Goal: Task Accomplishment & Management: Use online tool/utility

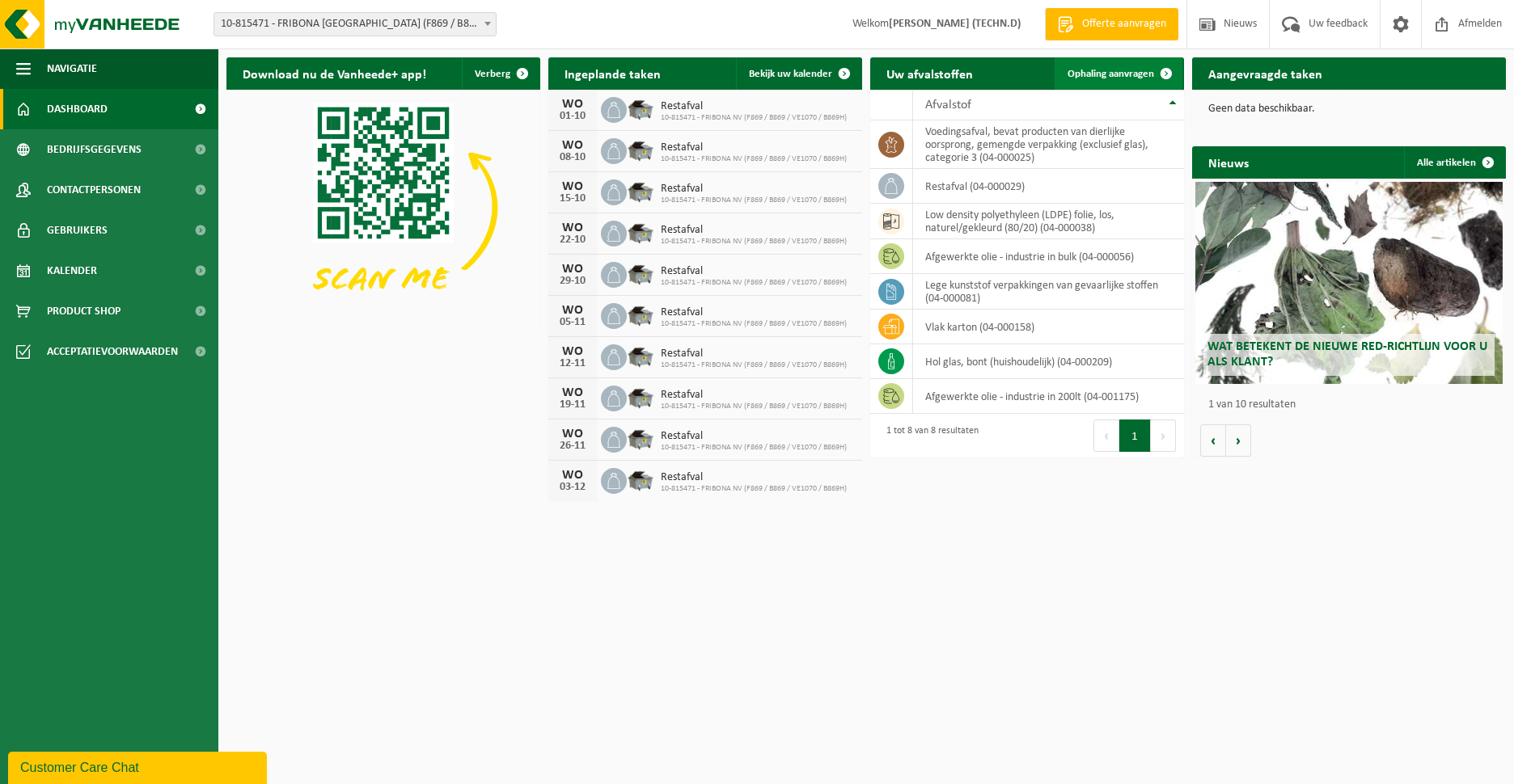
click at [1126, 73] on span "Ophaling aanvragen" at bounding box center [1111, 74] width 87 height 10
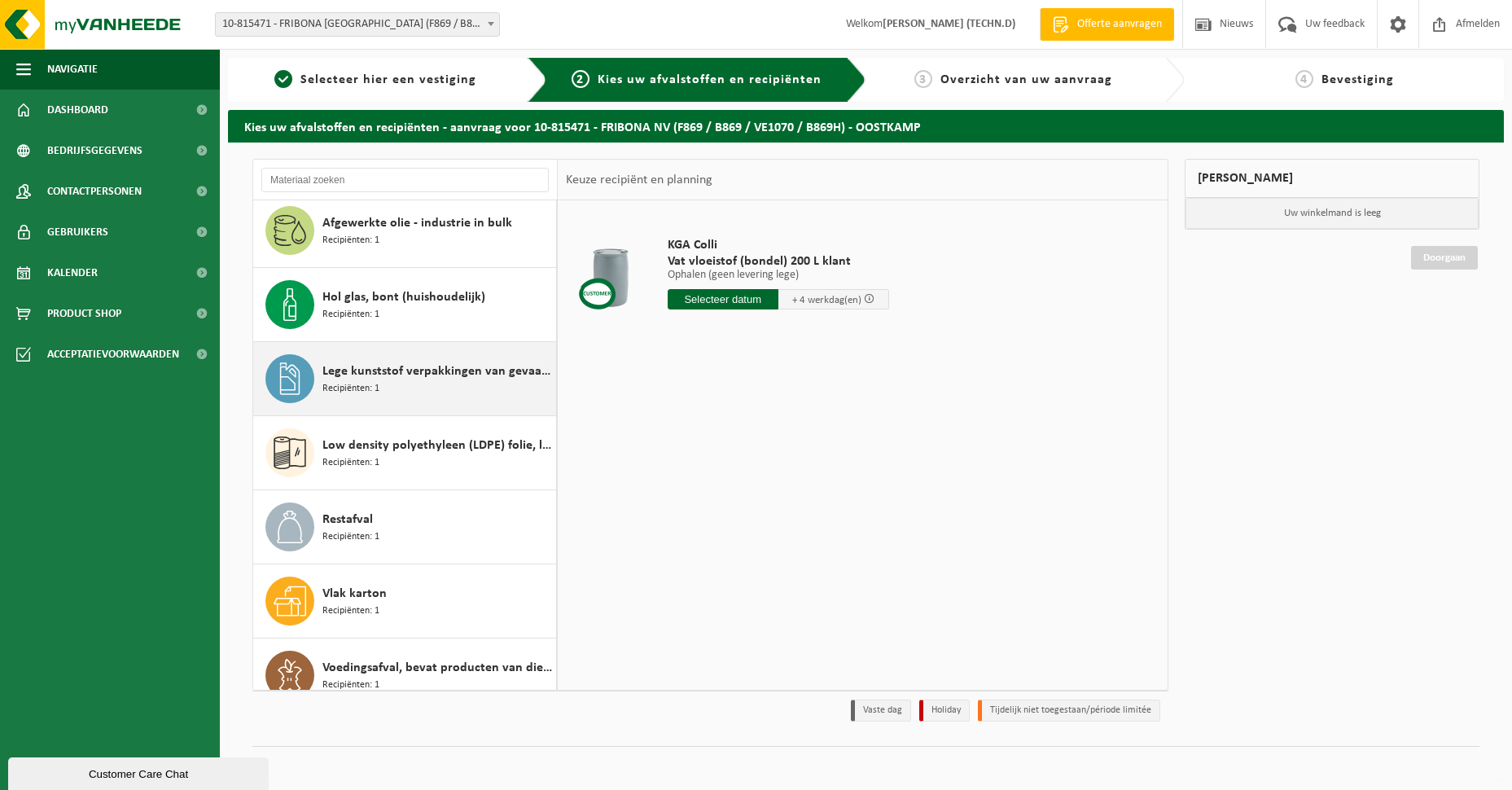
scroll to position [103, 0]
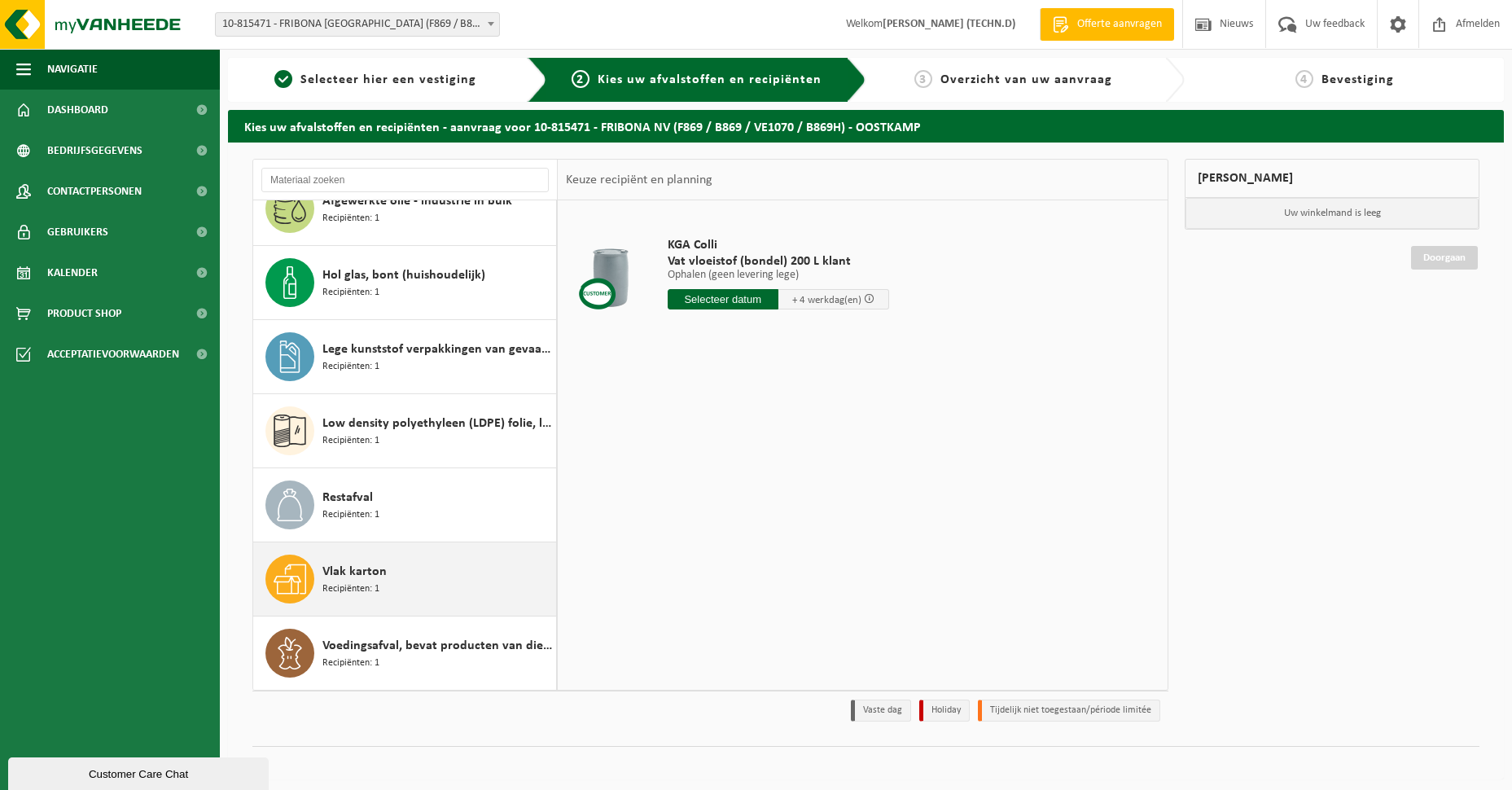
click at [368, 584] on span "Recipiënten: 1" at bounding box center [351, 589] width 57 height 15
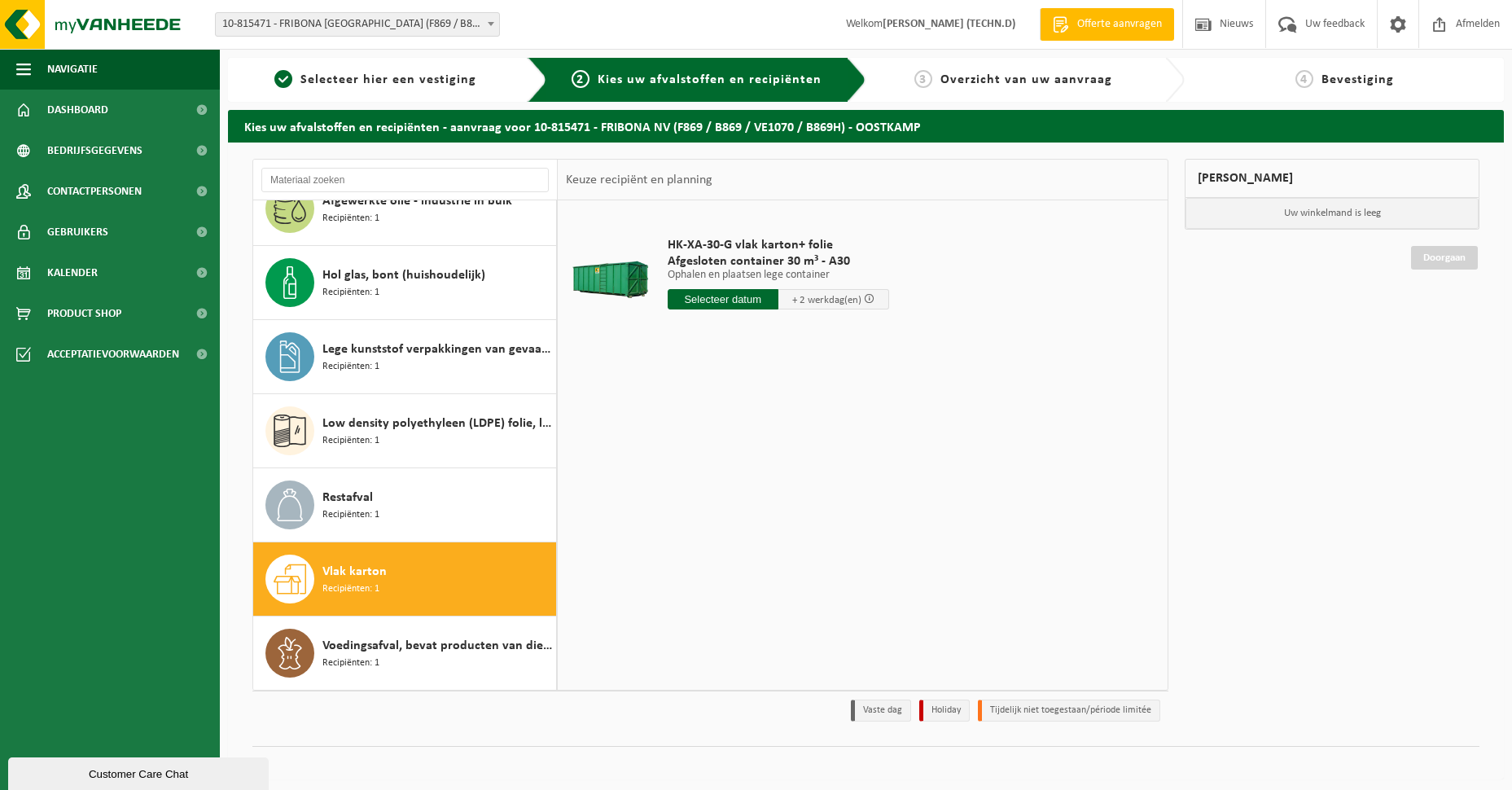
click at [723, 298] on input "text" at bounding box center [723, 299] width 110 height 20
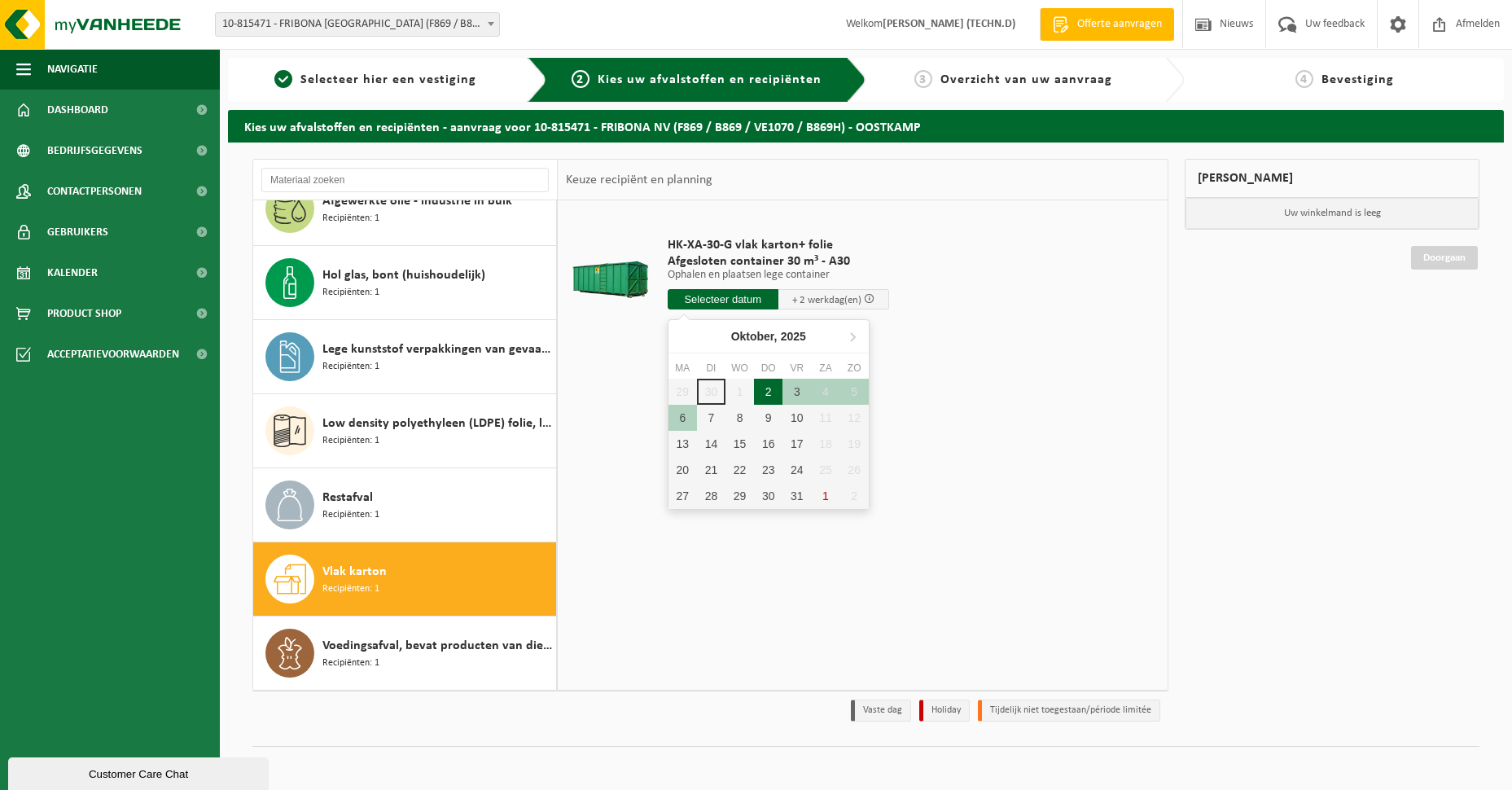
click at [767, 393] on div "2" at bounding box center [768, 391] width 29 height 26
type input "Van 2025-10-02"
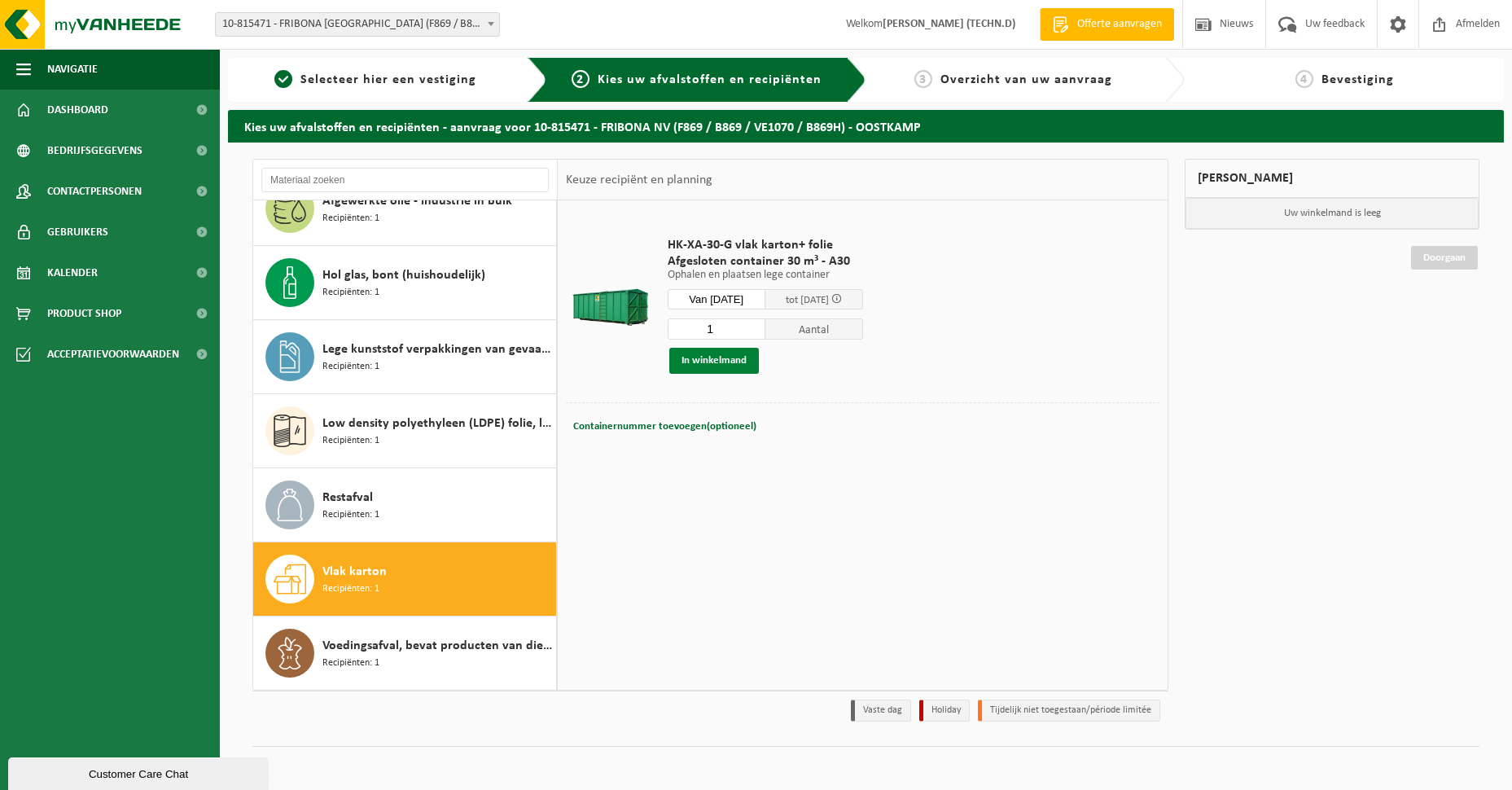
click at [736, 362] on button "In winkelmand" at bounding box center [714, 360] width 89 height 26
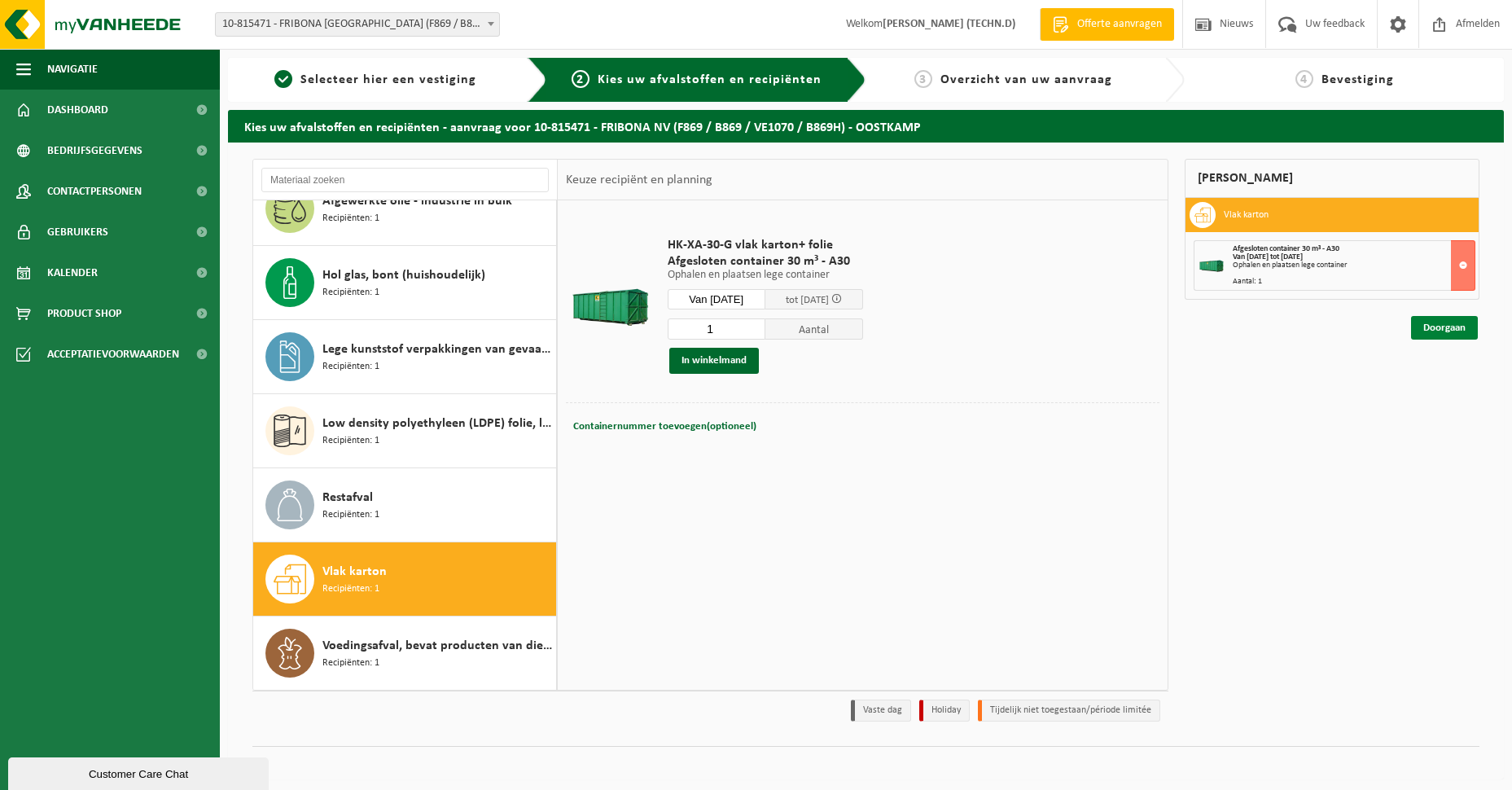
click at [1454, 328] on link "Doorgaan" at bounding box center [1444, 327] width 67 height 24
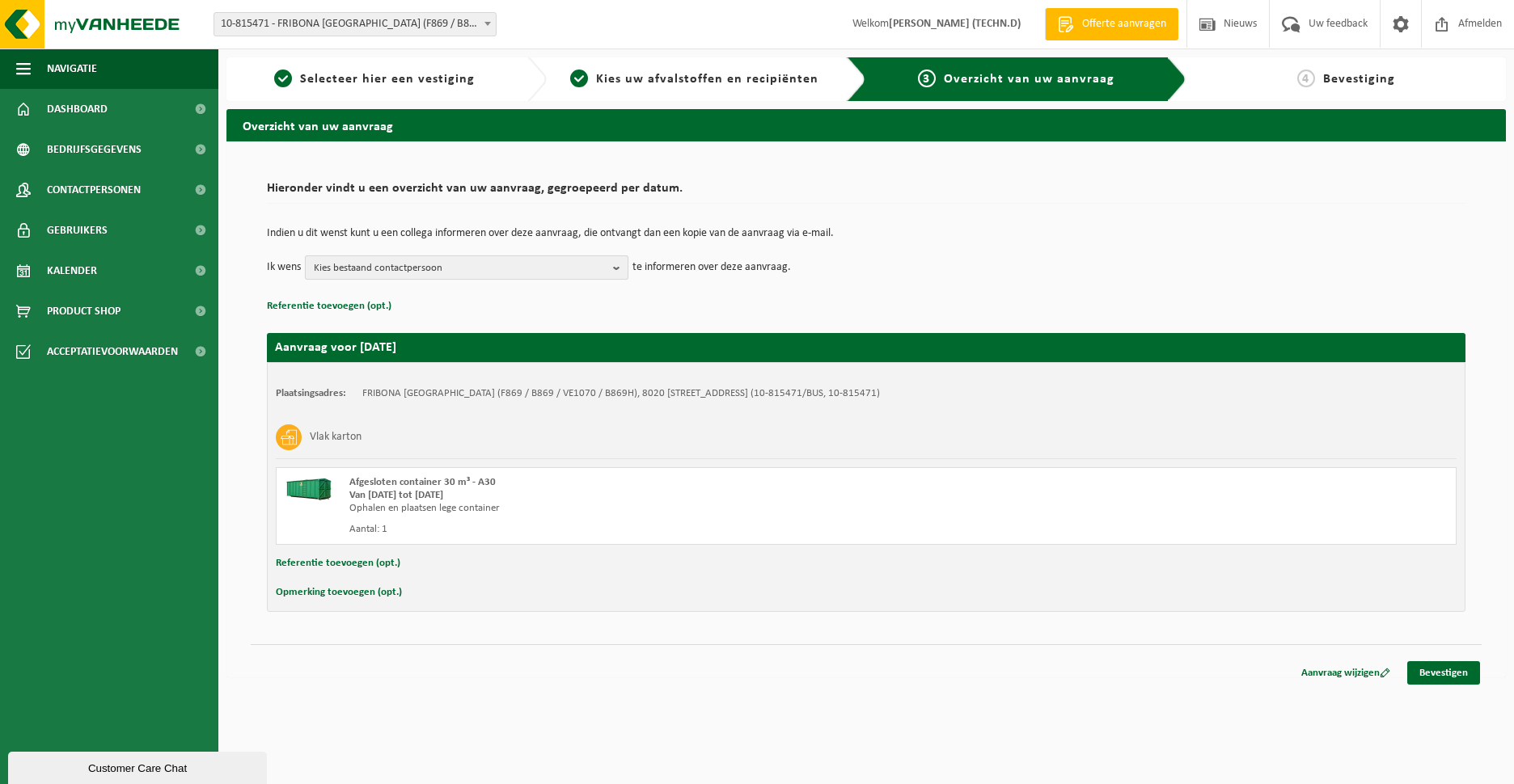
click at [539, 272] on span "Kies bestaand contactpersoon" at bounding box center [460, 268] width 293 height 25
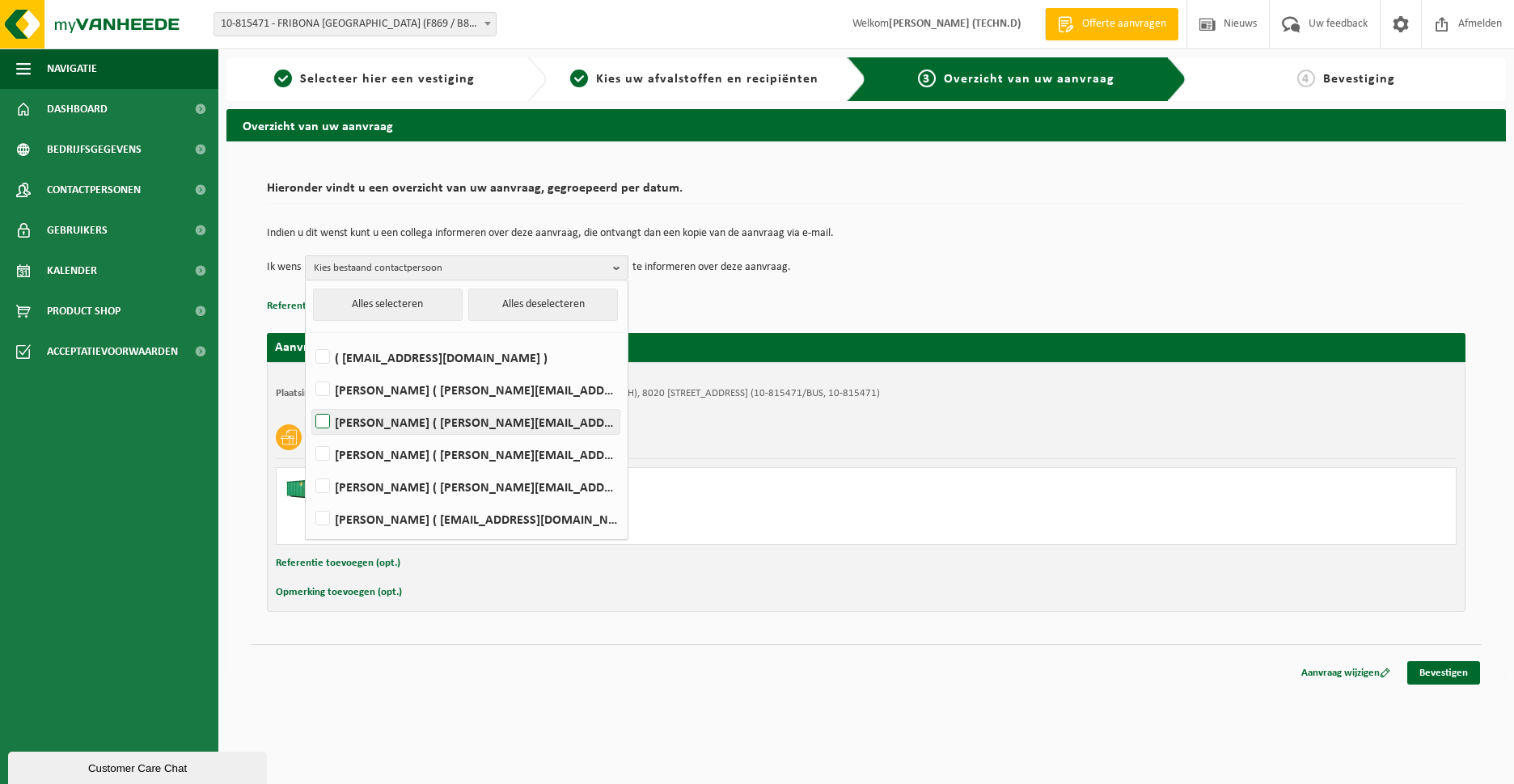
click at [326, 416] on label "Jens Laloo ( jens.laloo@fribona.be )" at bounding box center [465, 422] width 307 height 25
click at [310, 401] on input "Jens Laloo ( jens.laloo@fribona.be )" at bounding box center [309, 401] width 1 height 1
checkbox input "true"
click at [325, 447] on label "Liesbeth Lamote ( liesbeth.lamote@fribona.be )" at bounding box center [465, 454] width 307 height 25
click at [310, 435] on input "Liesbeth Lamote ( liesbeth.lamote@fribona.be )" at bounding box center [309, 434] width 1 height 1
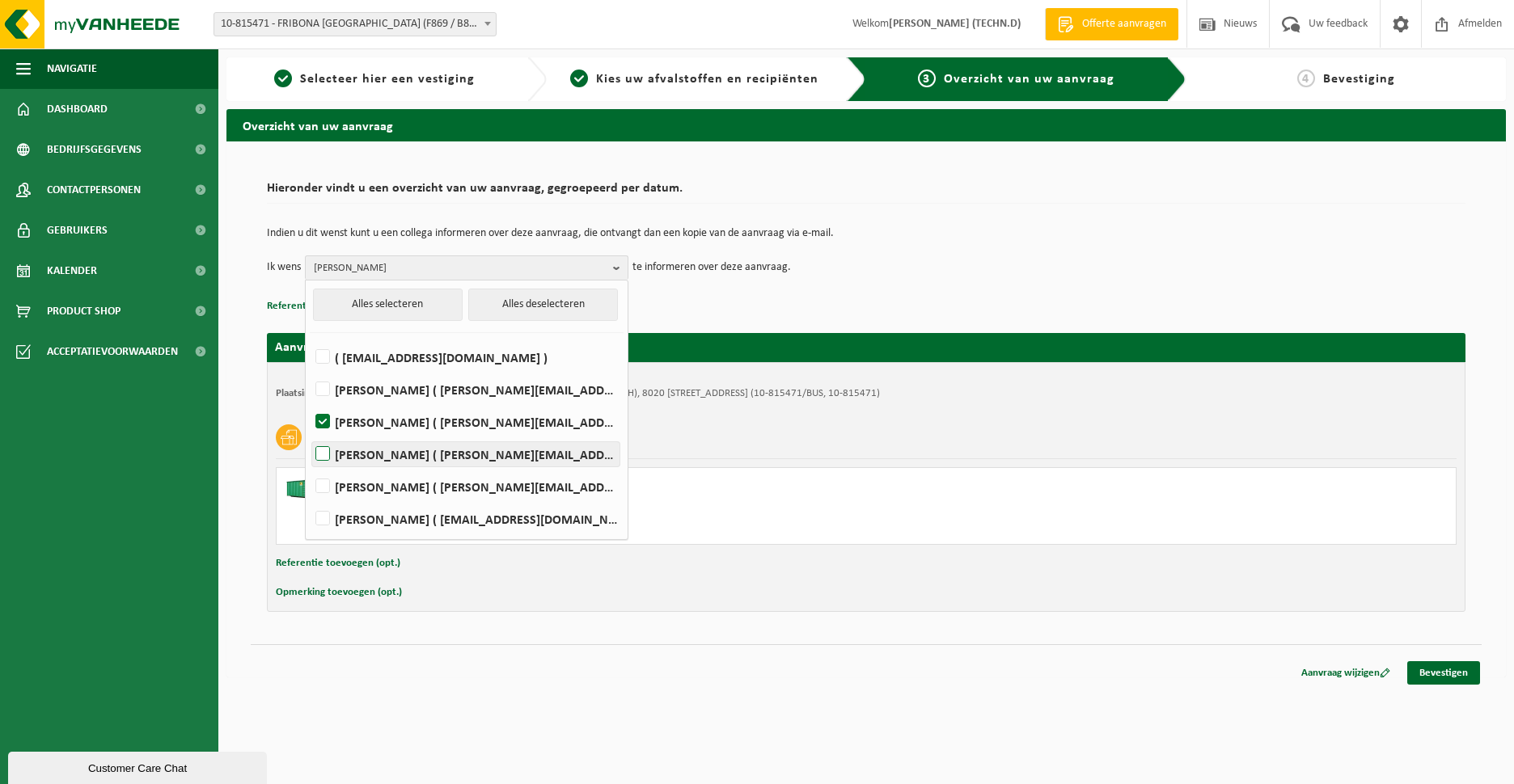
checkbox input "true"
click at [328, 389] on label "ANDY BOONE ( andy.boone@fribona.be )" at bounding box center [465, 390] width 307 height 25
click at [310, 369] on input "ANDY BOONE ( andy.boone@fribona.be )" at bounding box center [309, 368] width 1 height 1
checkbox input "true"
click at [845, 495] on div "Van 2025-10-02 tot 2025-10-04" at bounding box center [640, 496] width 581 height 13
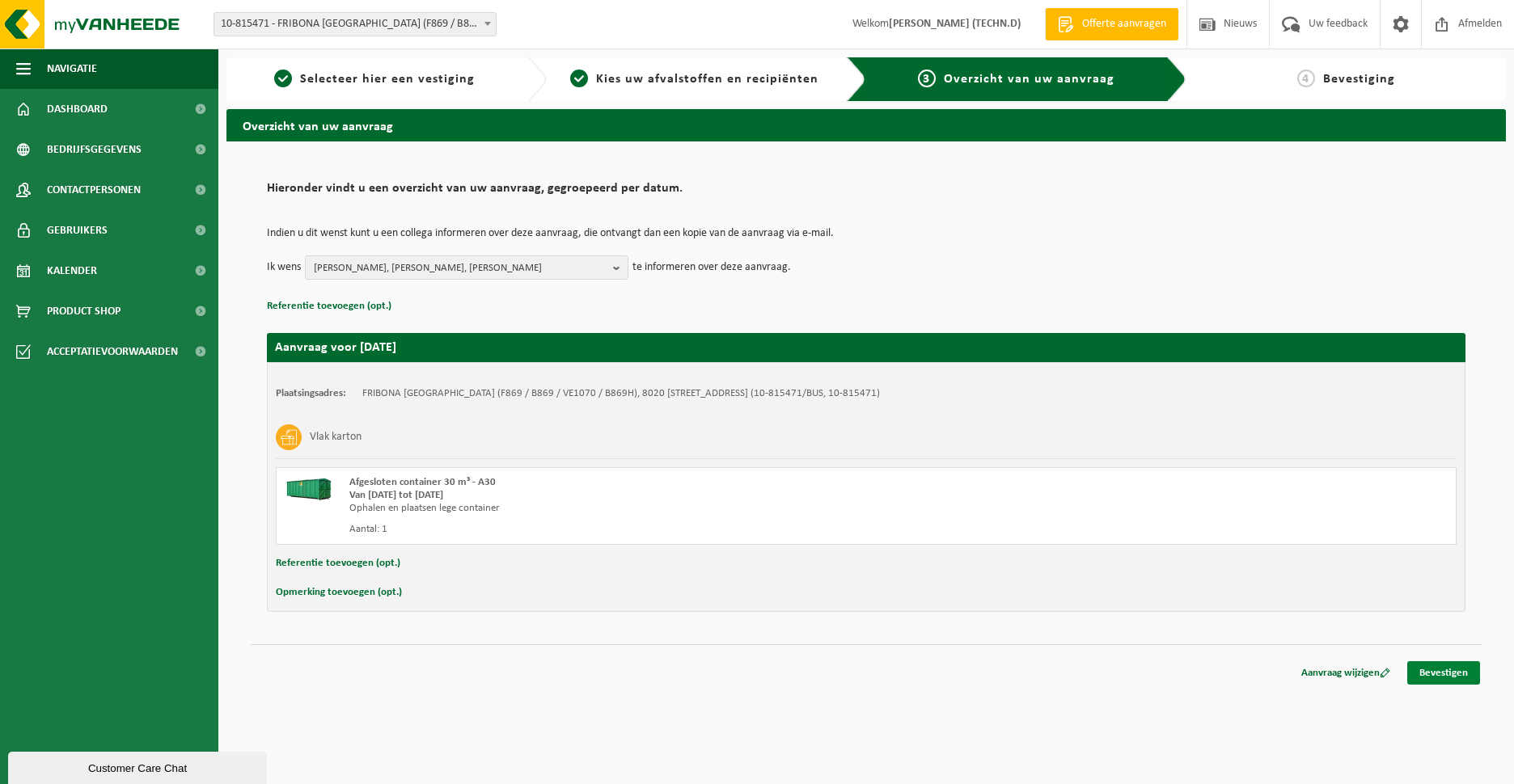
click at [1449, 667] on link "Bevestigen" at bounding box center [1443, 673] width 73 height 24
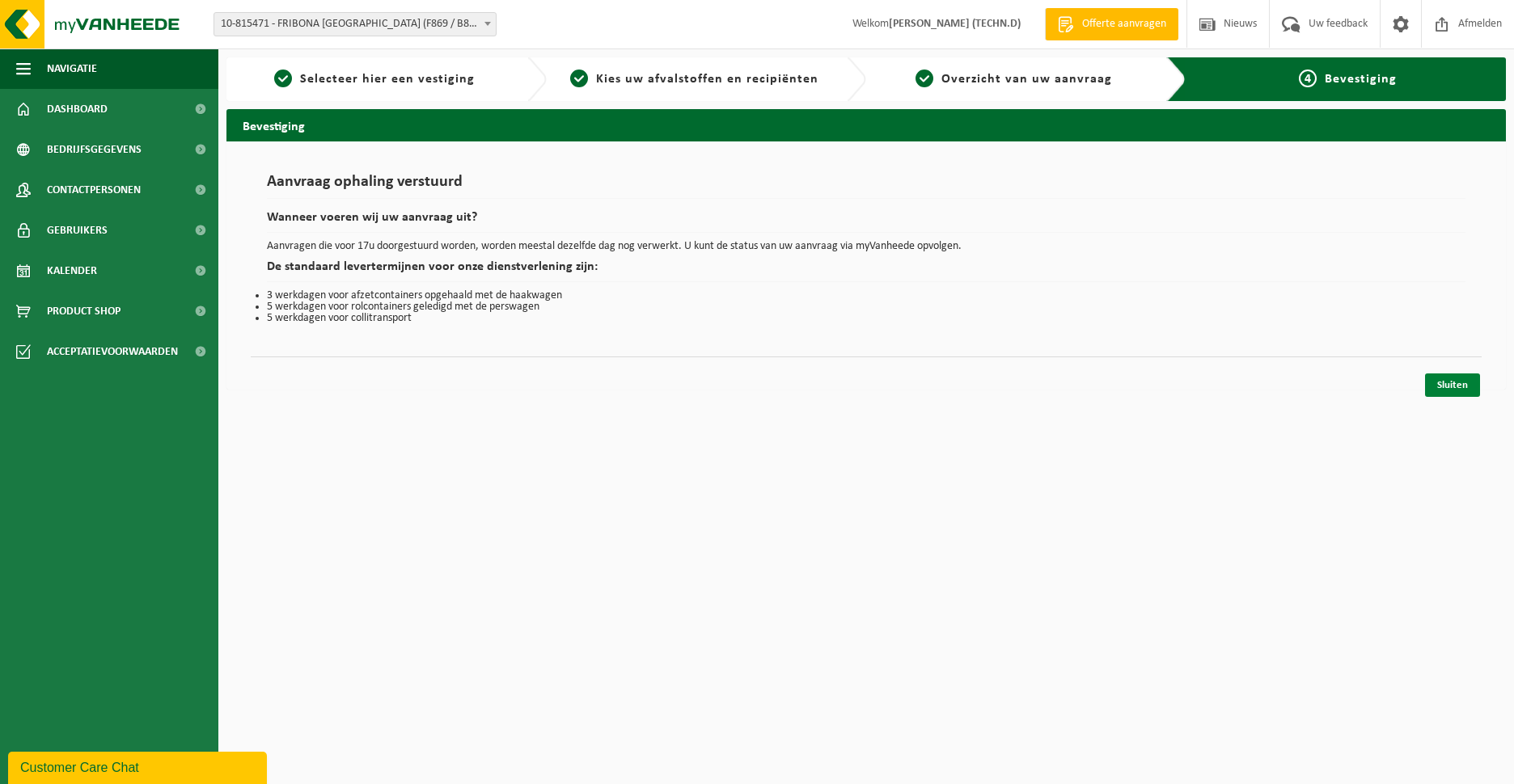
click at [1454, 384] on link "Sluiten" at bounding box center [1453, 384] width 55 height 24
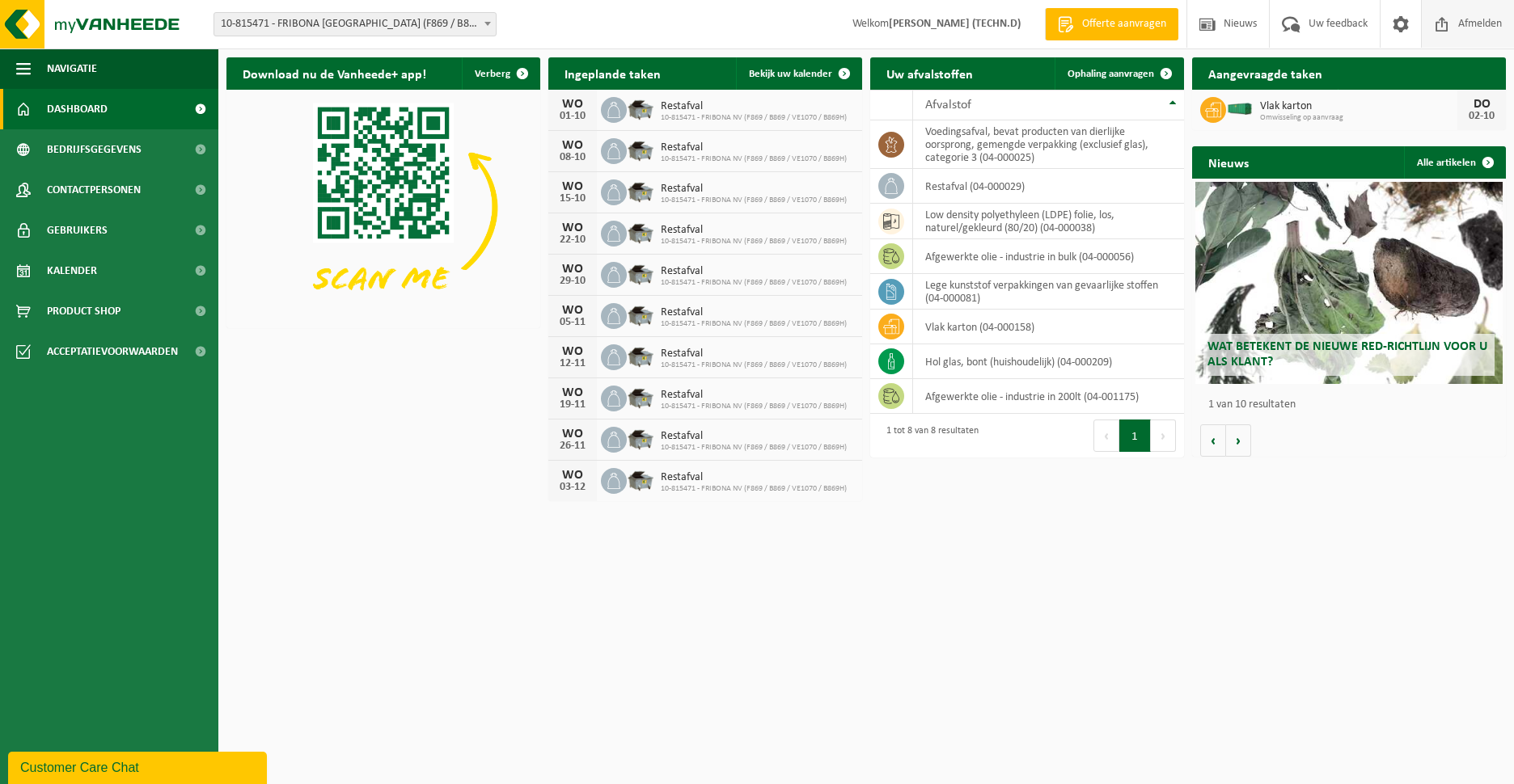
click at [1480, 16] on span "Afmelden" at bounding box center [1480, 24] width 52 height 47
